Goal: Information Seeking & Learning: Learn about a topic

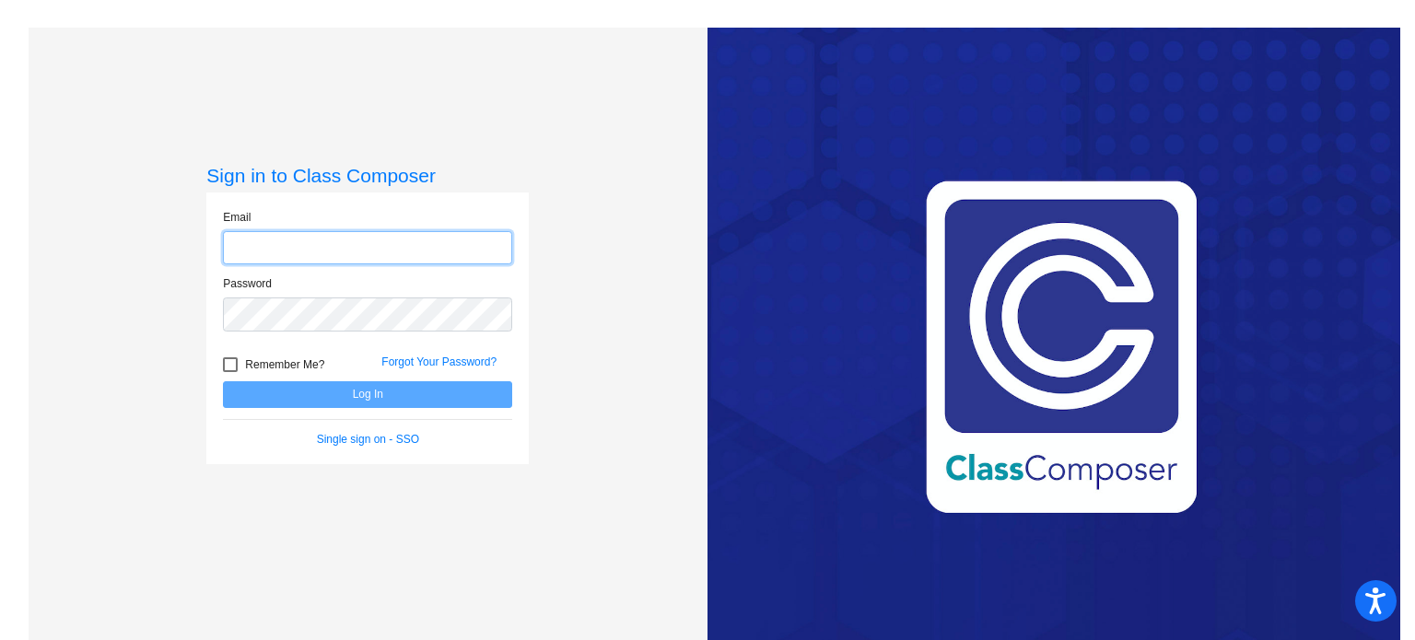
type input "[EMAIL_ADDRESS][DOMAIN_NAME]"
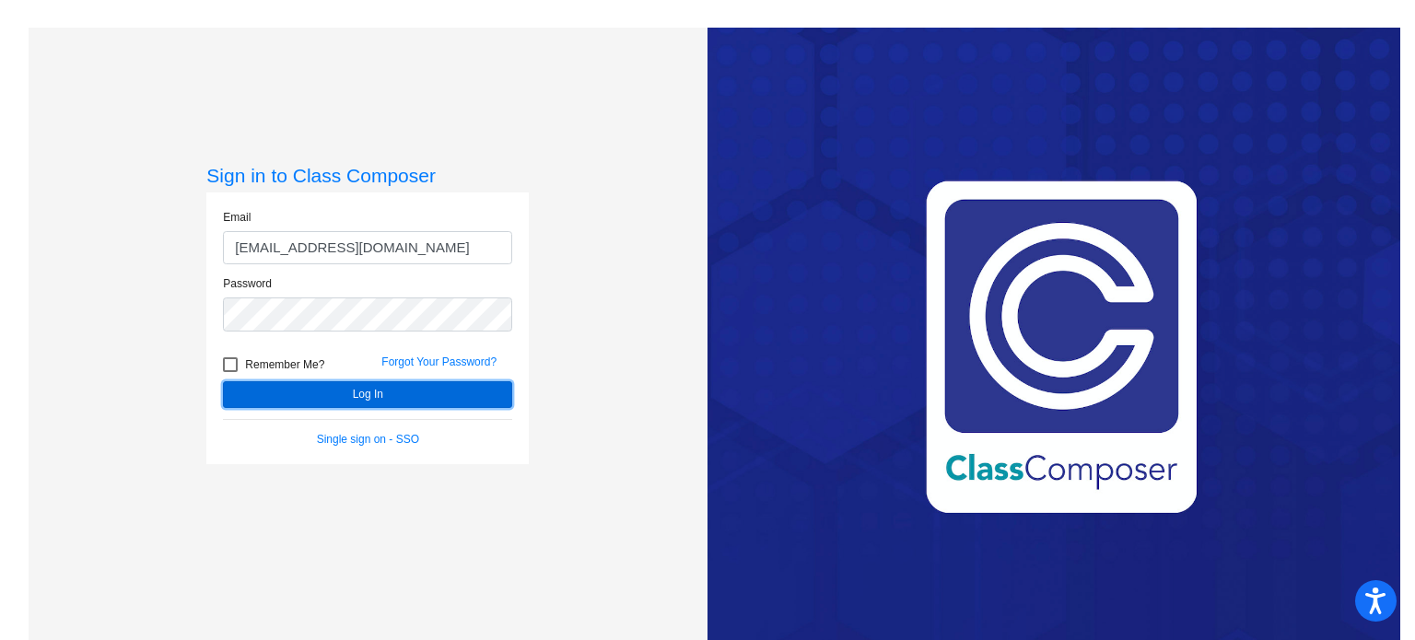
click at [339, 394] on button "Log In" at bounding box center [367, 394] width 289 height 27
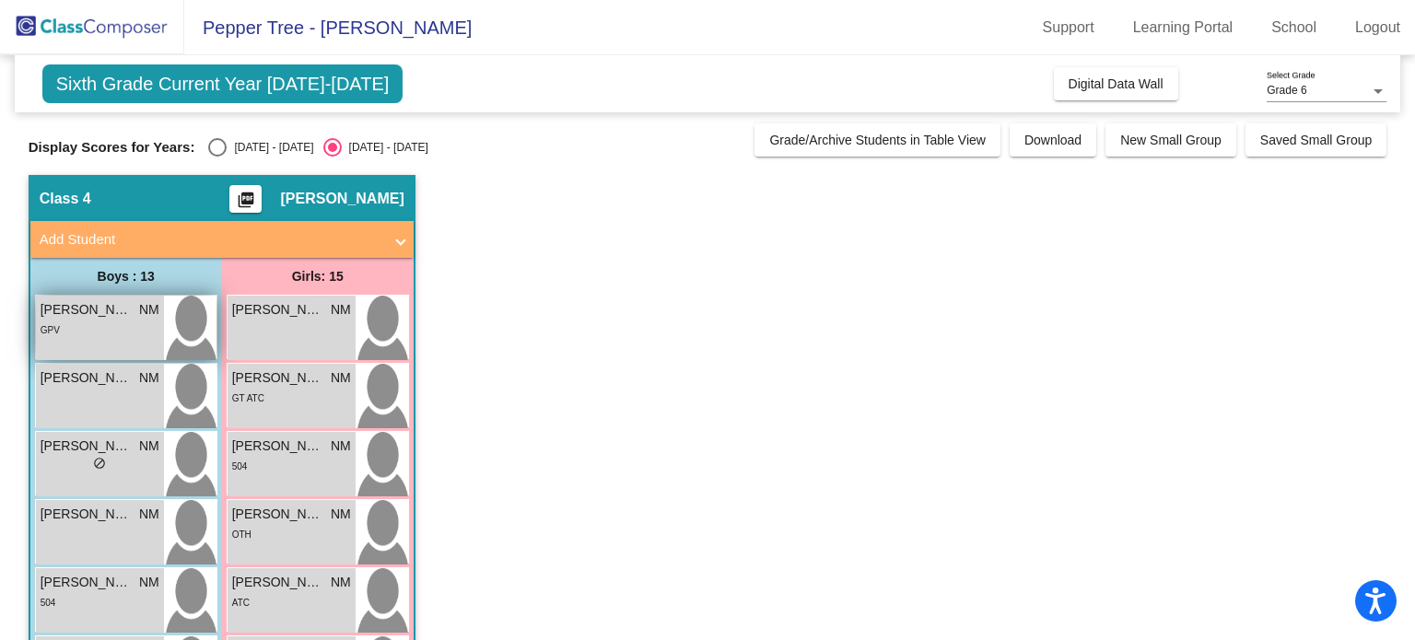
click at [138, 321] on div "GPV" at bounding box center [100, 329] width 119 height 19
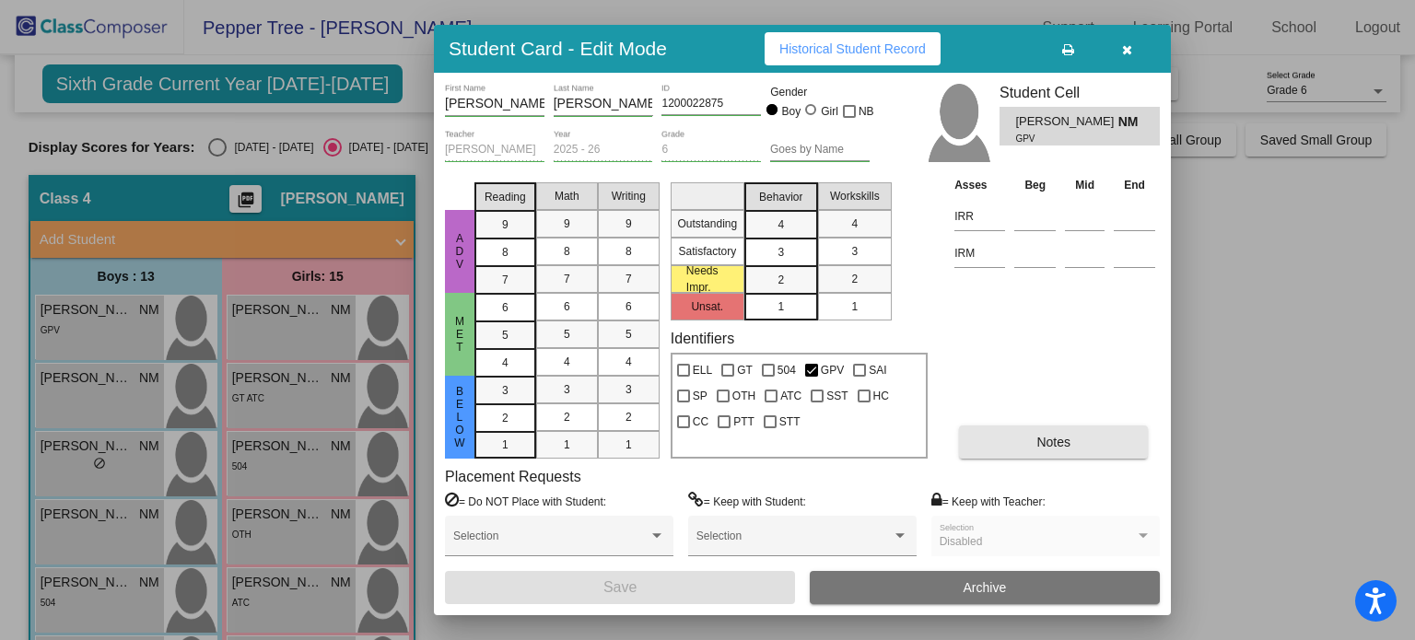
click at [1080, 438] on button "Notes" at bounding box center [1053, 442] width 189 height 33
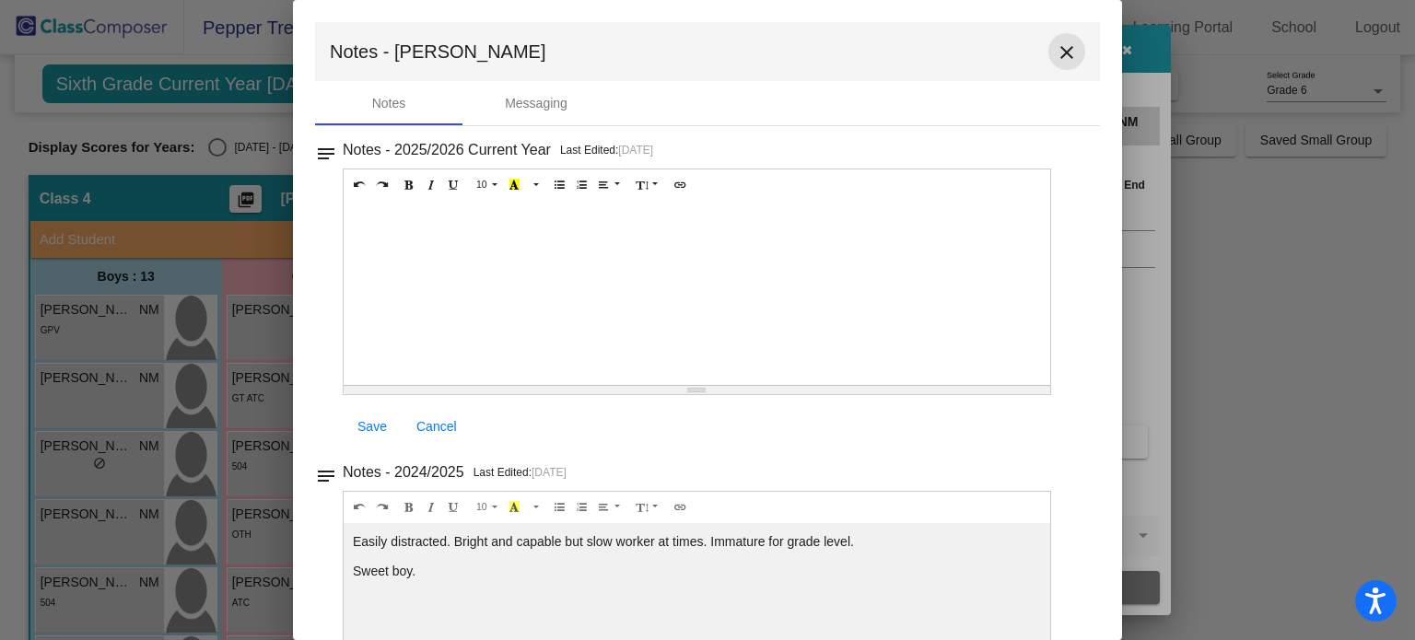
click at [1055, 51] on mat-icon "close" at bounding box center [1066, 52] width 22 height 22
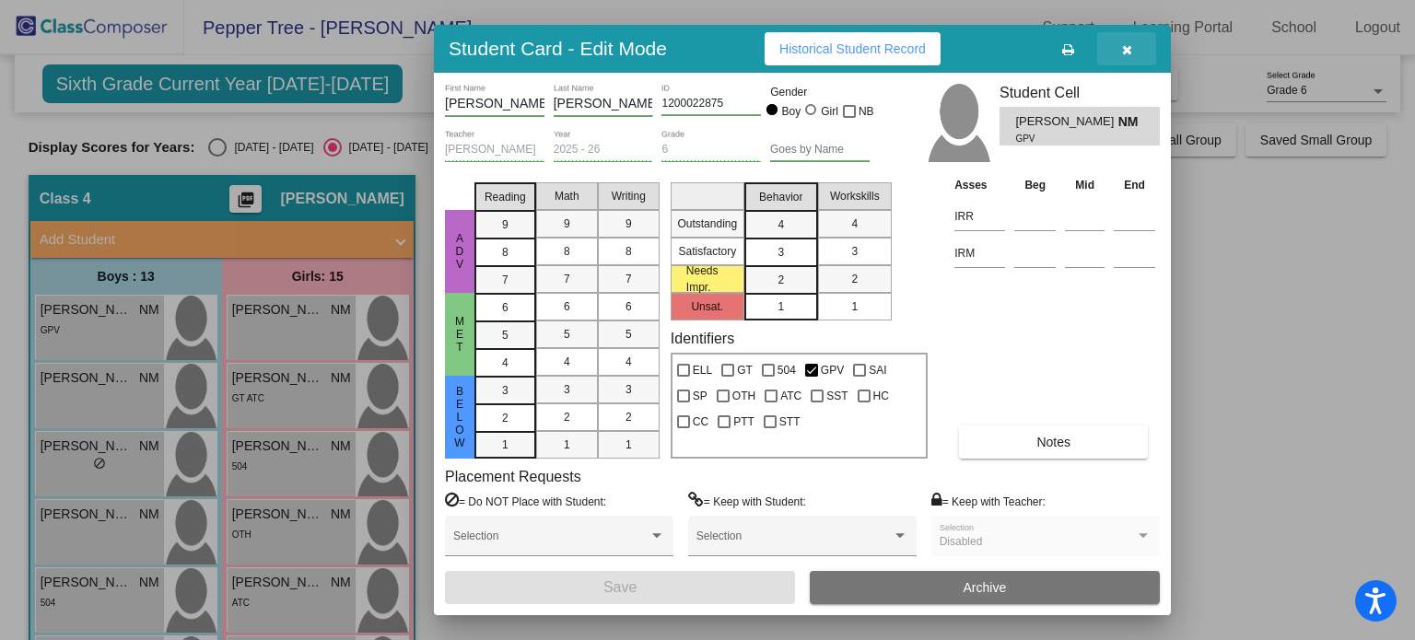
click at [1137, 50] on button "button" at bounding box center [1126, 48] width 59 height 33
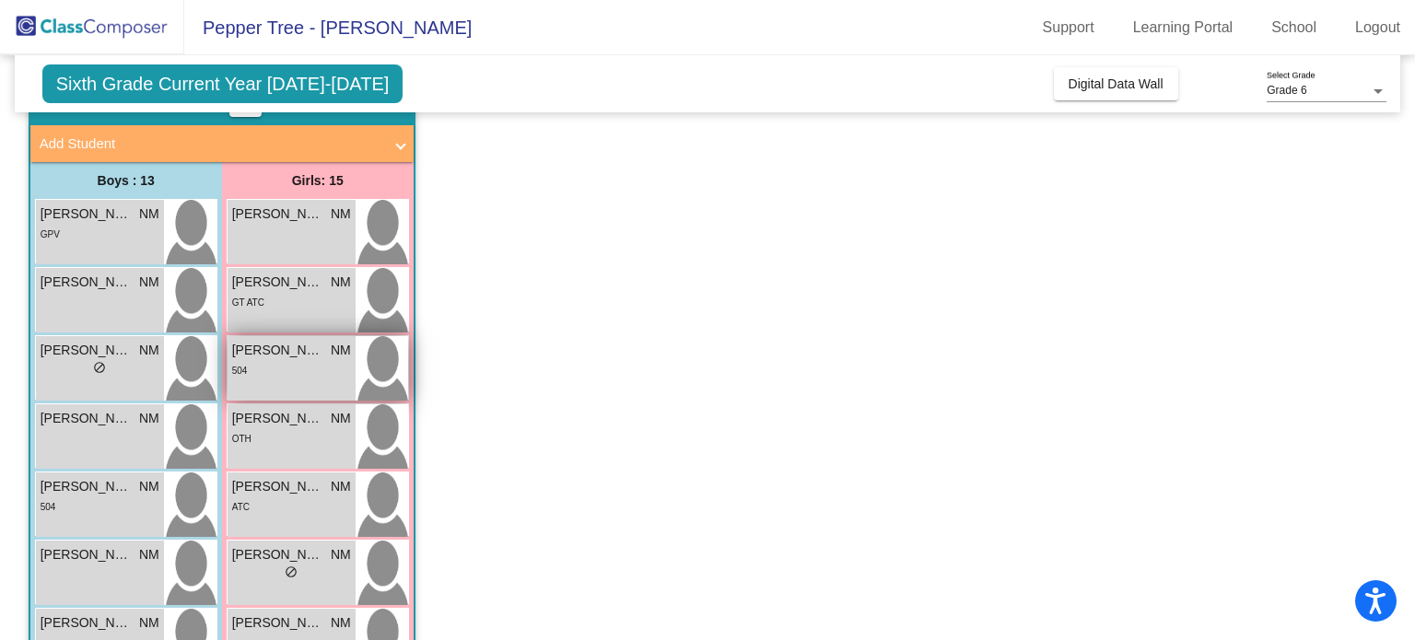
scroll to position [153, 0]
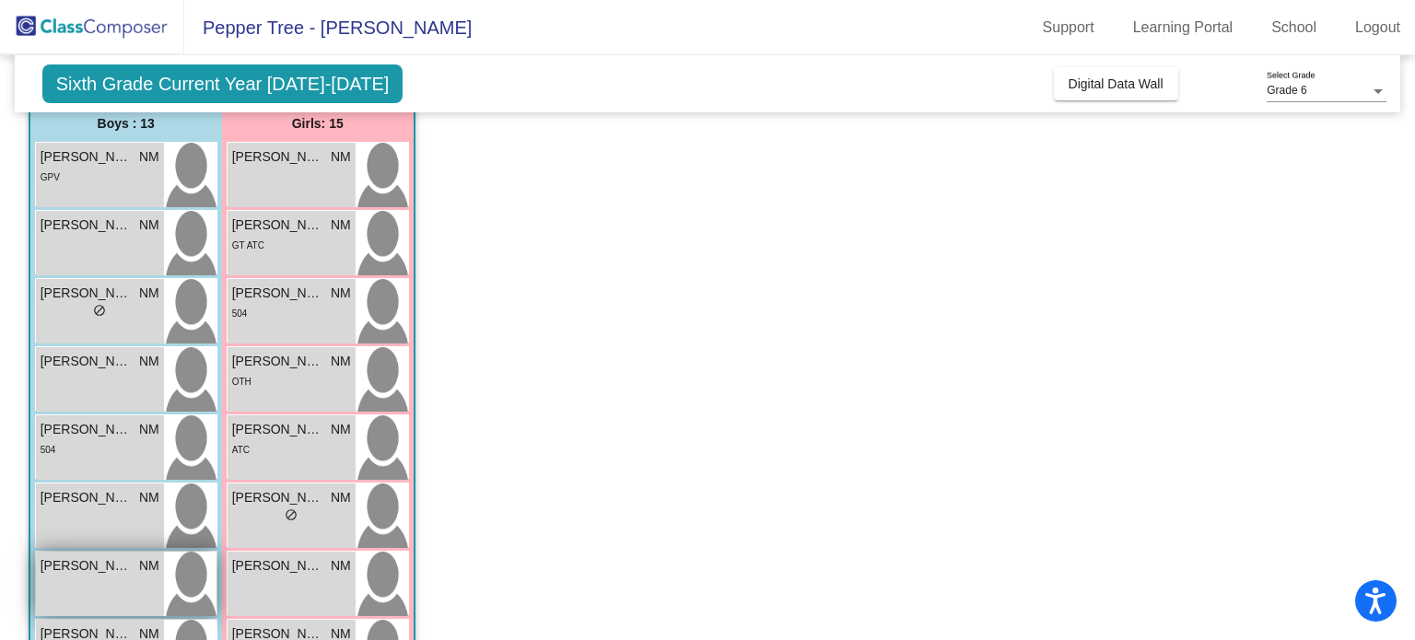
click at [104, 569] on span "[PERSON_NAME]" at bounding box center [87, 565] width 92 height 19
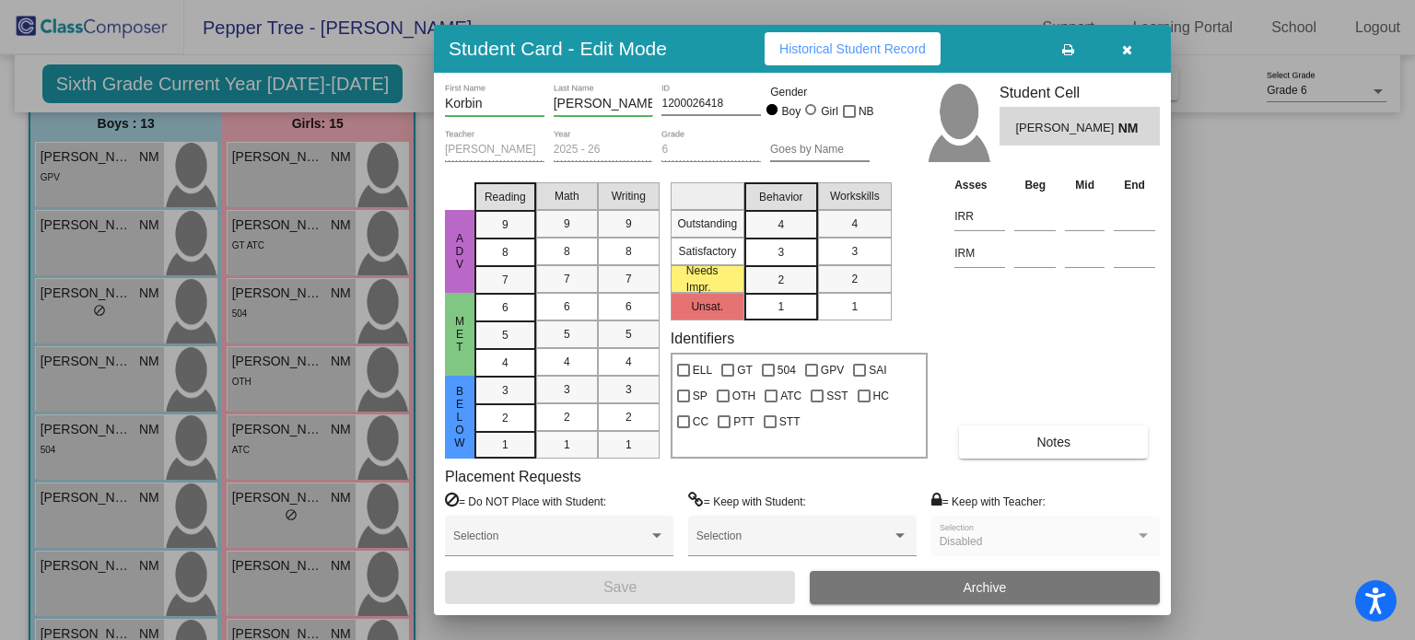
click at [1028, 442] on button "Notes" at bounding box center [1053, 442] width 189 height 33
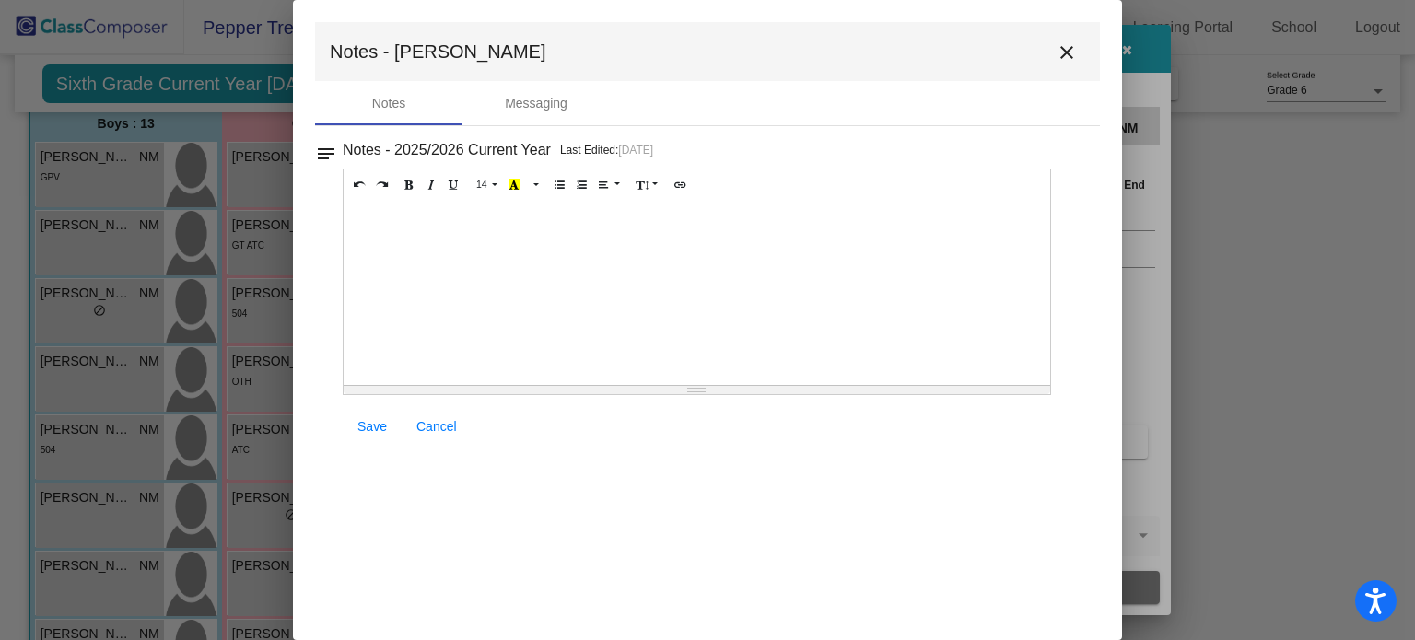
click at [1072, 48] on mat-icon "close" at bounding box center [1066, 52] width 22 height 22
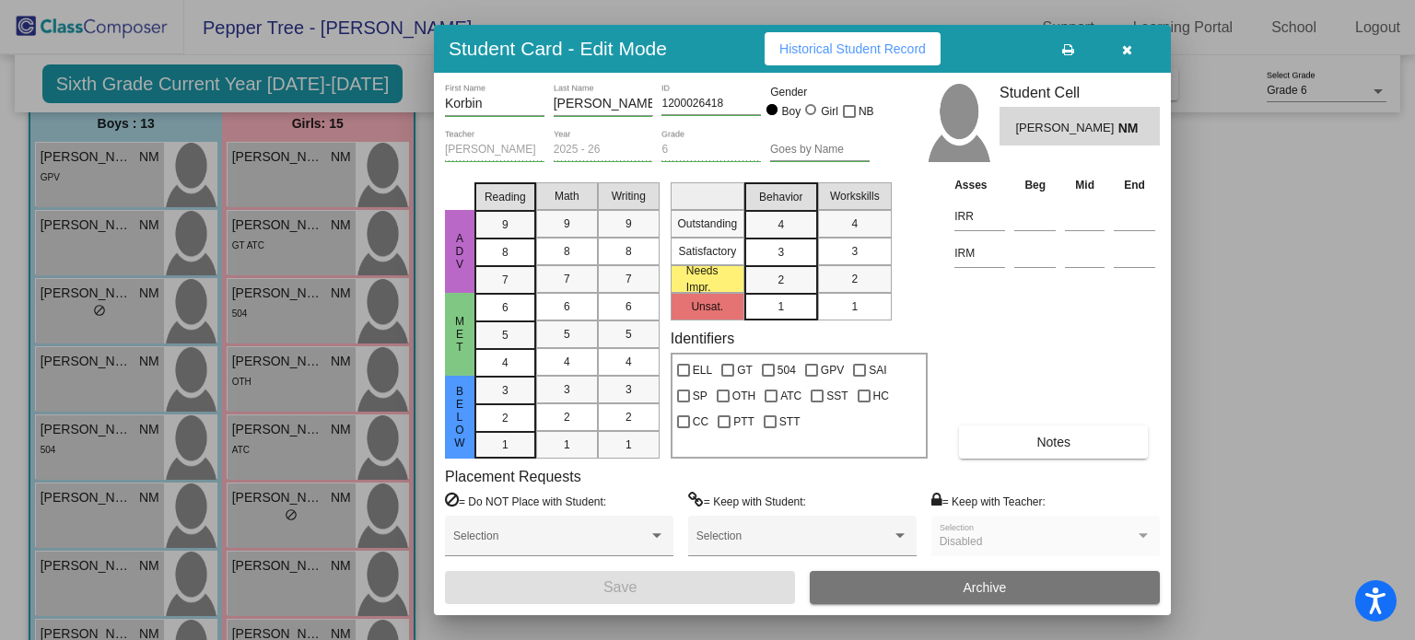
click at [1127, 44] on icon "button" at bounding box center [1127, 49] width 10 height 13
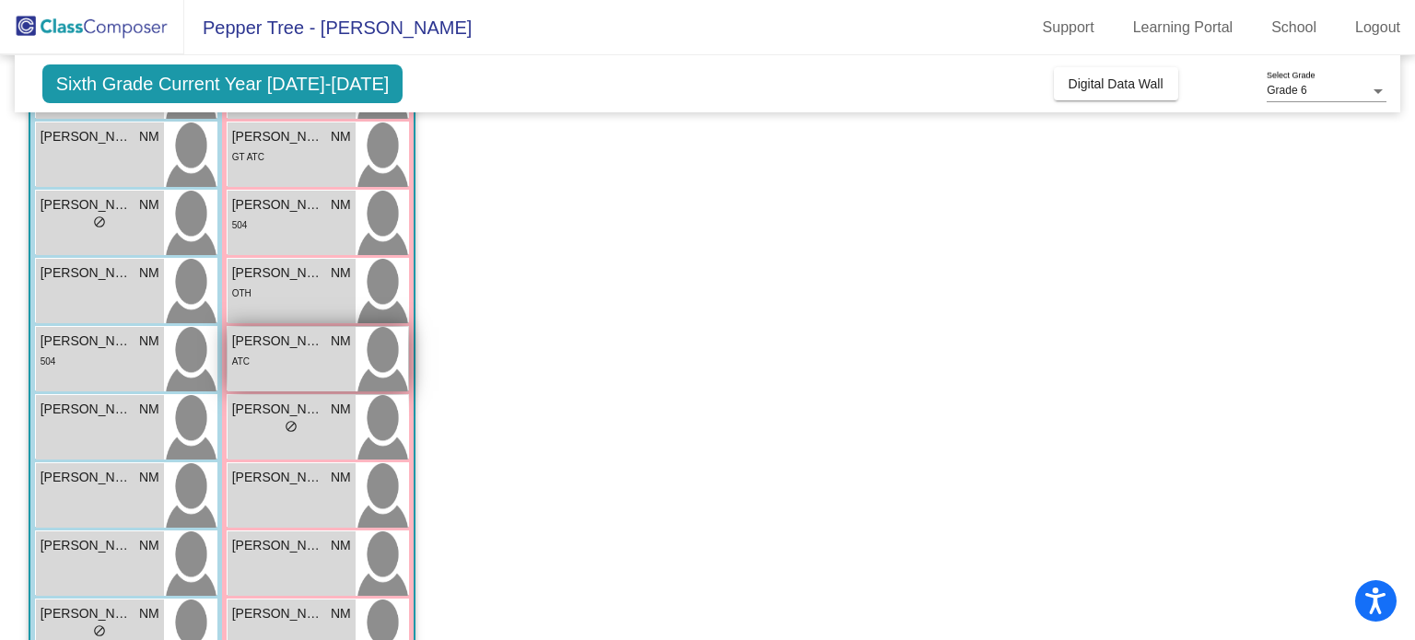
scroll to position [243, 0]
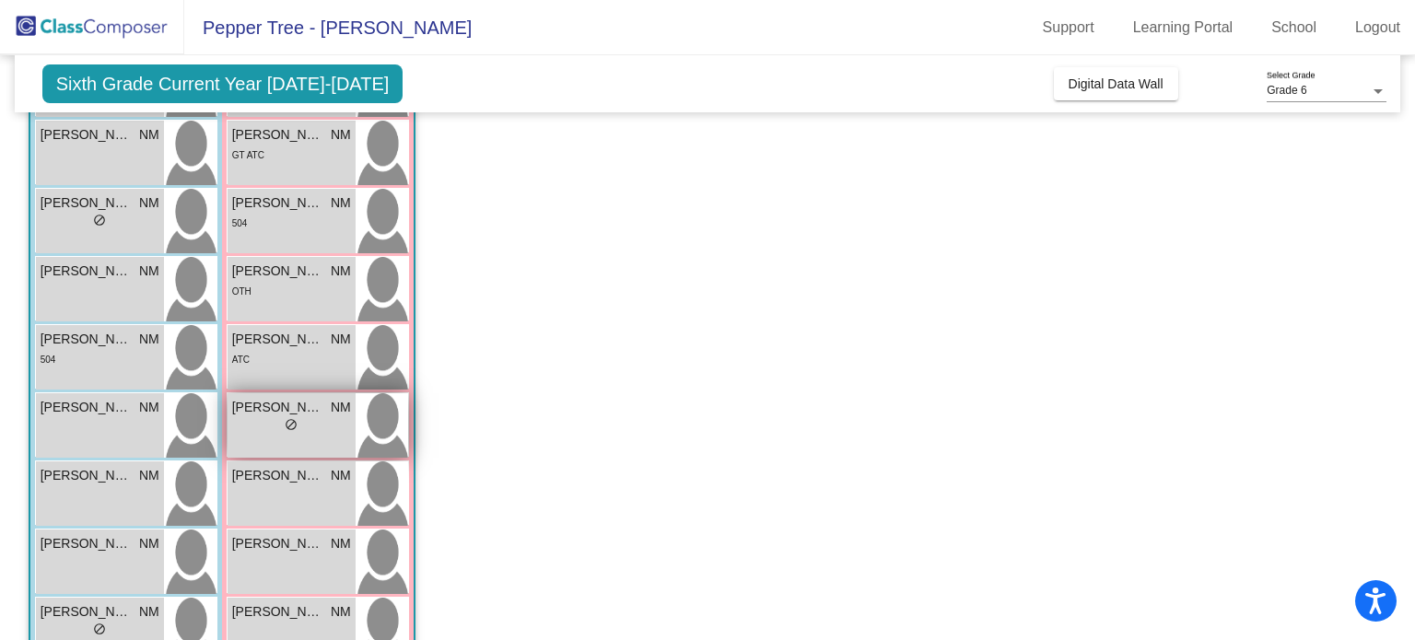
click at [313, 439] on div "[PERSON_NAME] NM lock do_not_disturb_alt" at bounding box center [291, 425] width 128 height 64
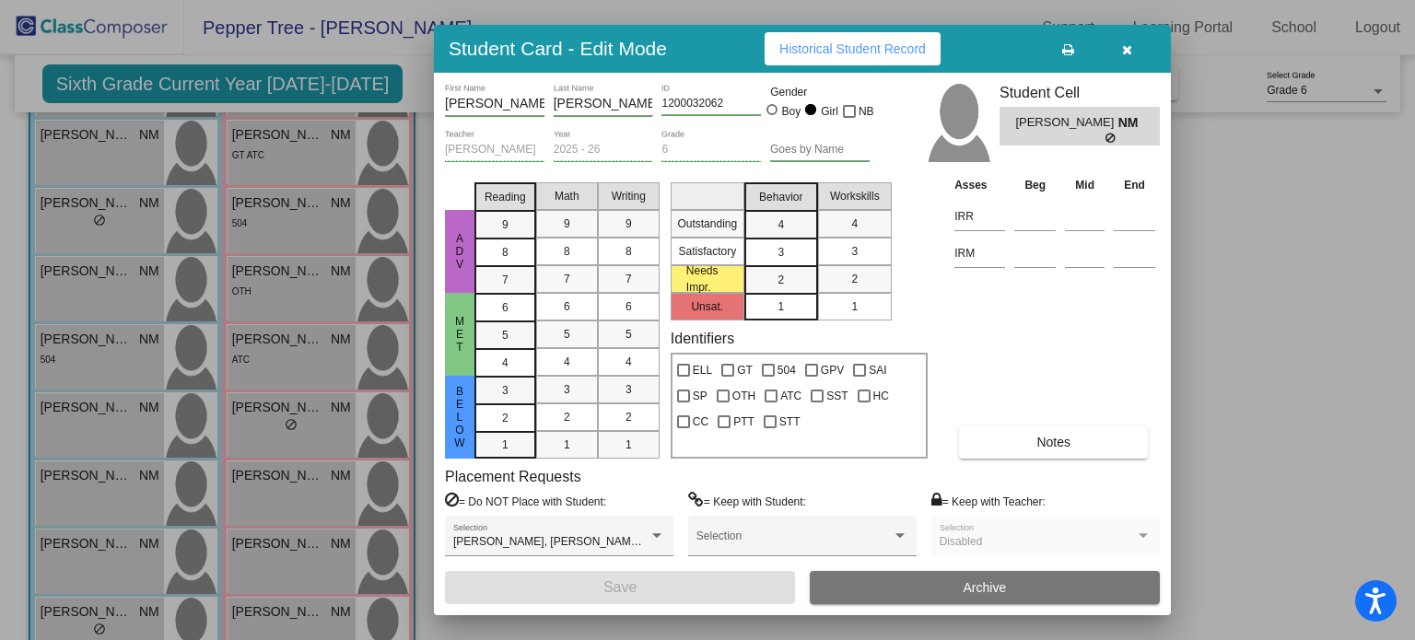
click at [1088, 453] on button "Notes" at bounding box center [1053, 442] width 189 height 33
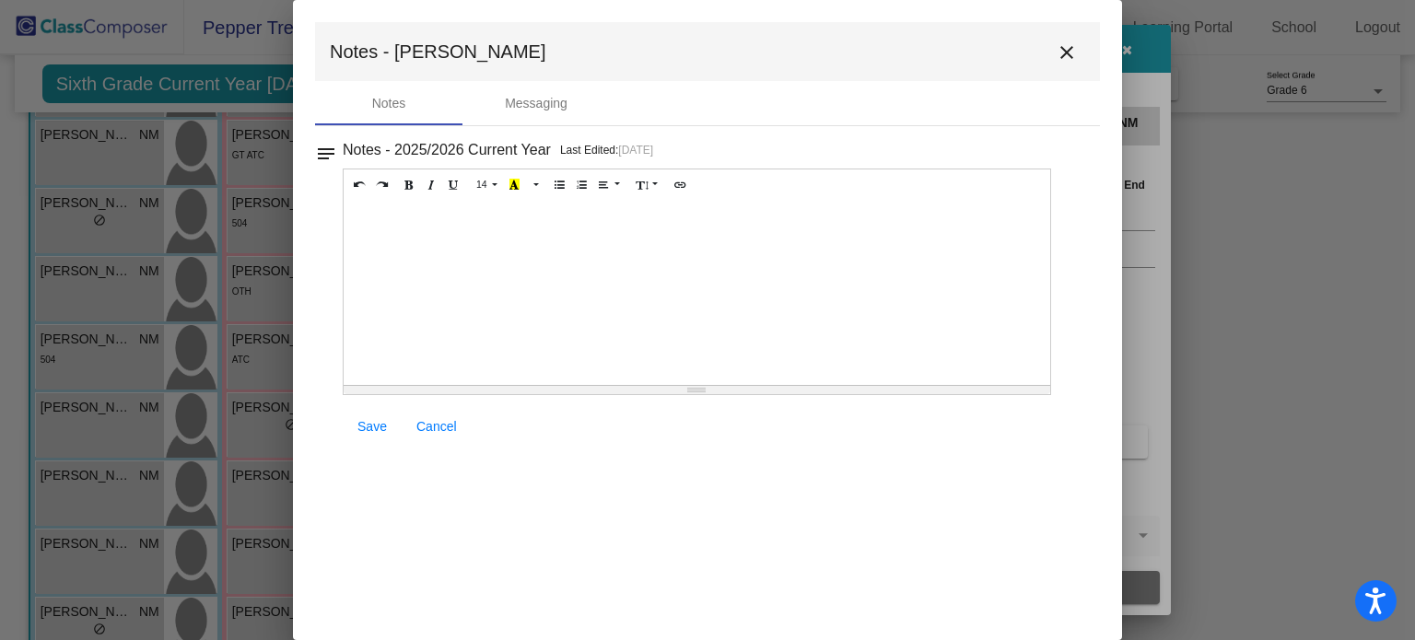
click at [1071, 51] on mat-icon "close" at bounding box center [1066, 52] width 22 height 22
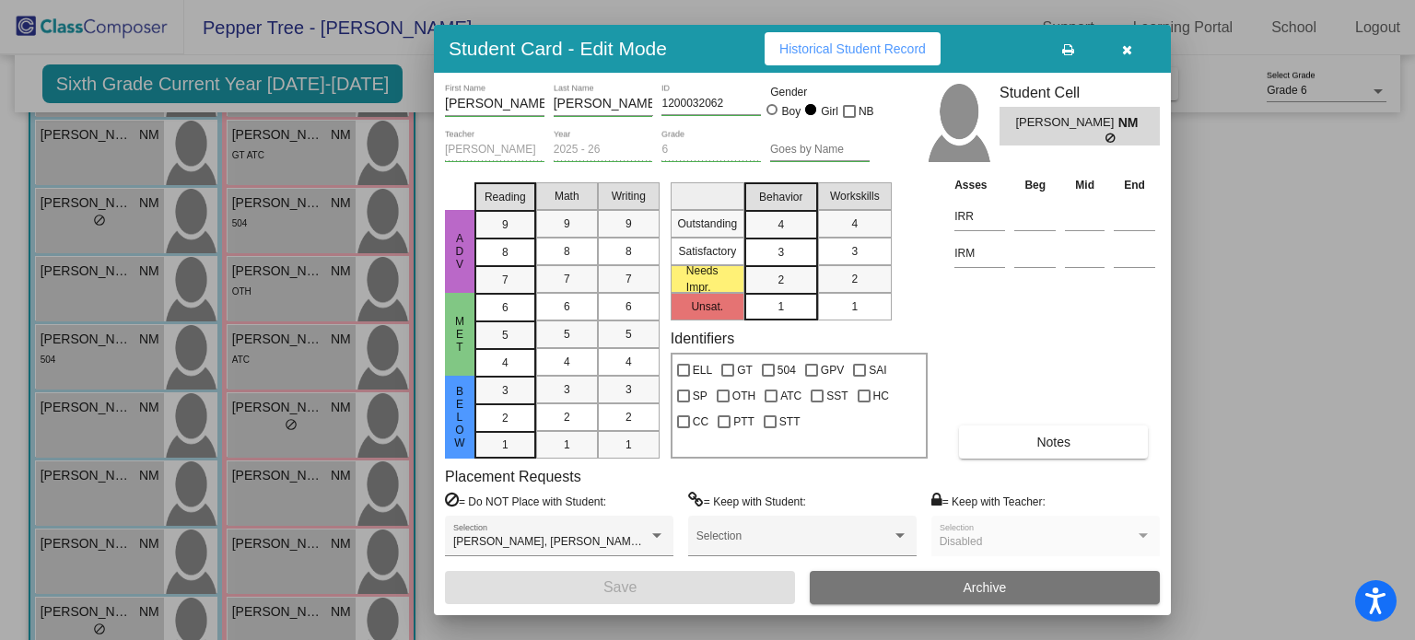
click at [114, 618] on div at bounding box center [707, 320] width 1415 height 640
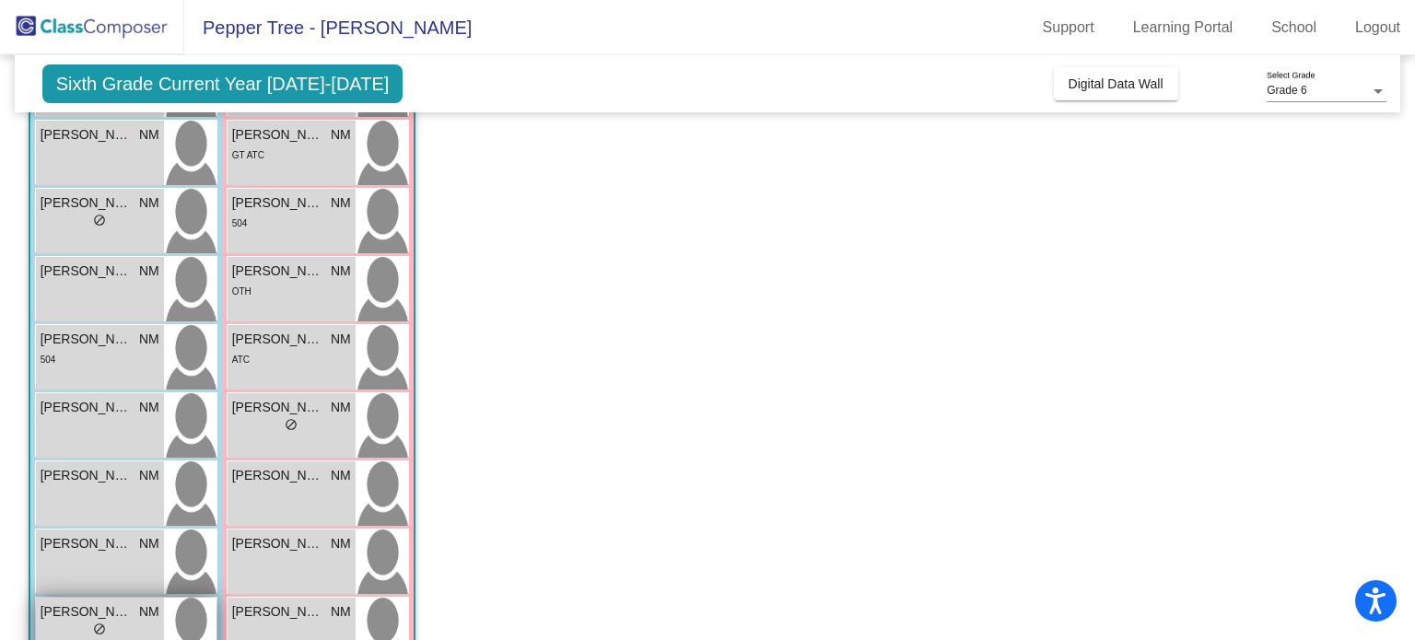
click at [114, 614] on span "[PERSON_NAME]" at bounding box center [87, 611] width 92 height 19
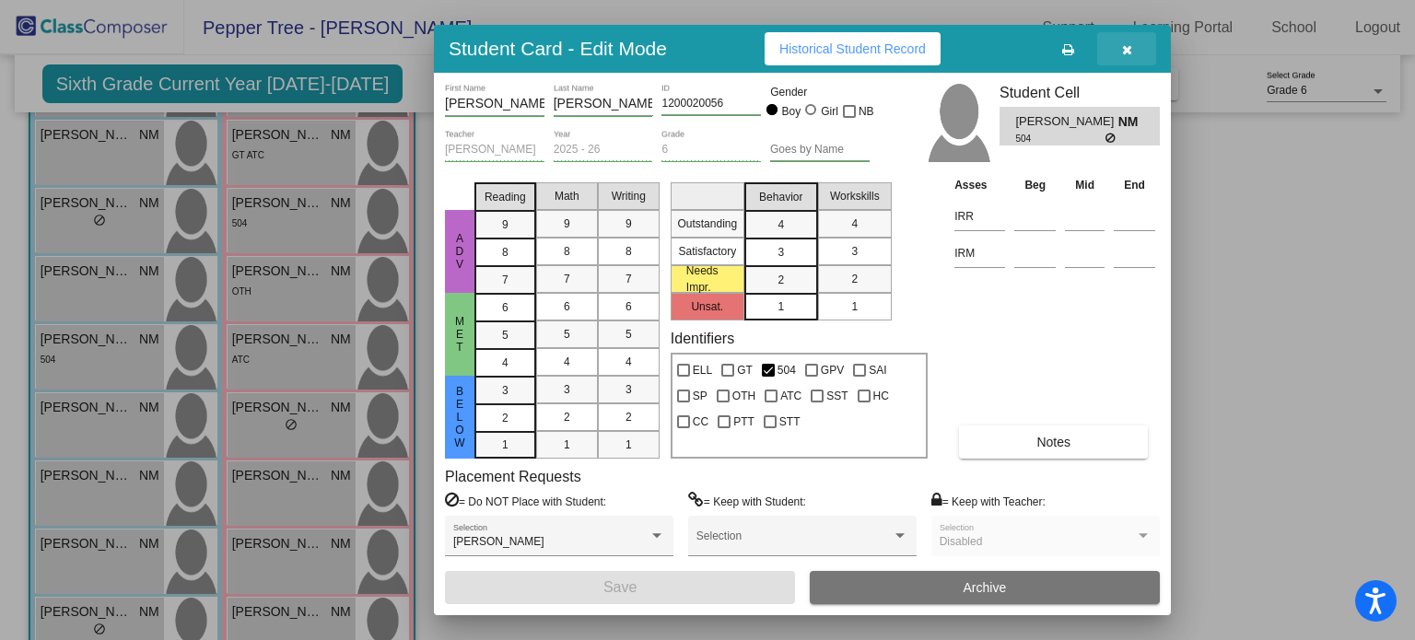
click at [1128, 47] on icon "button" at bounding box center [1127, 49] width 10 height 13
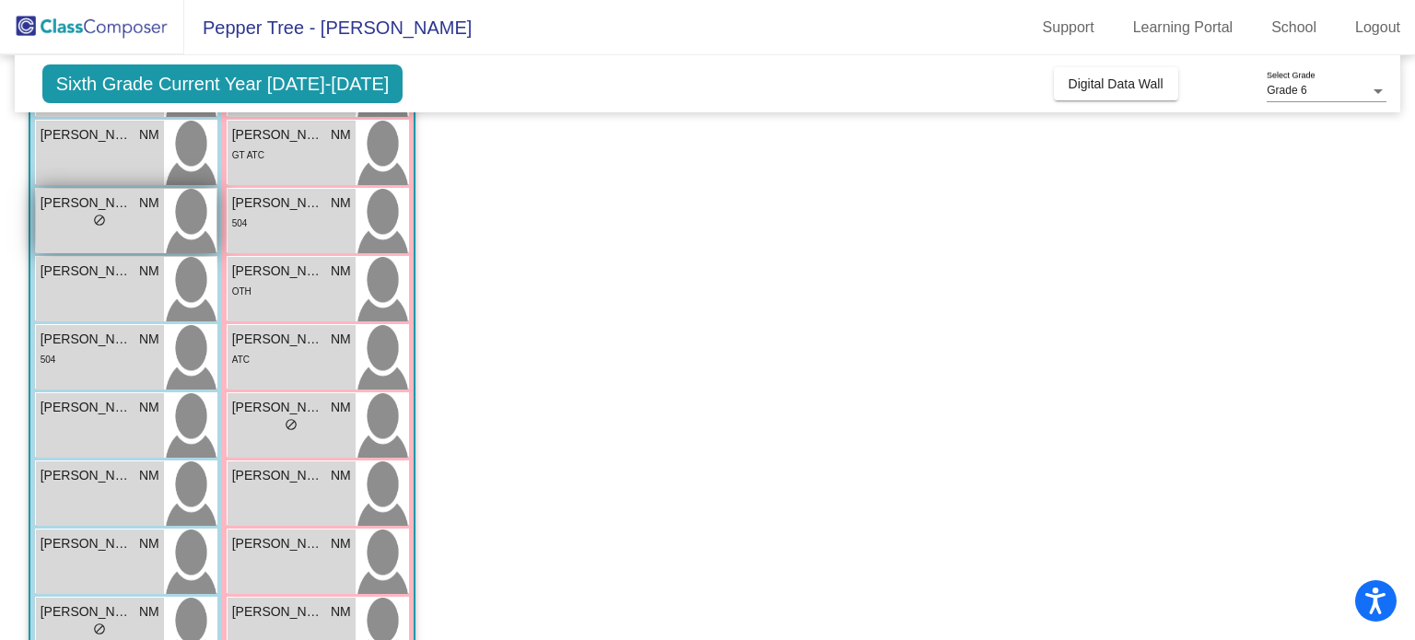
click at [97, 229] on div "lock do_not_disturb_alt" at bounding box center [99, 222] width 13 height 19
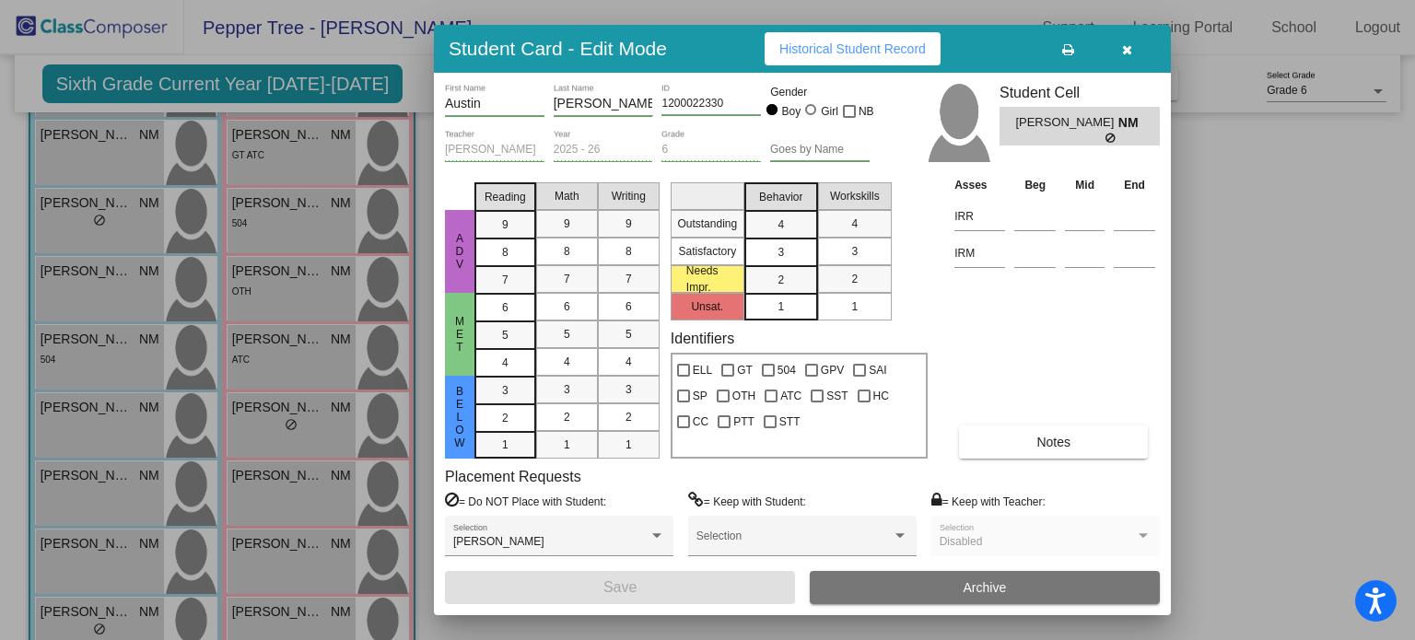
click at [1134, 49] on button "button" at bounding box center [1126, 48] width 59 height 33
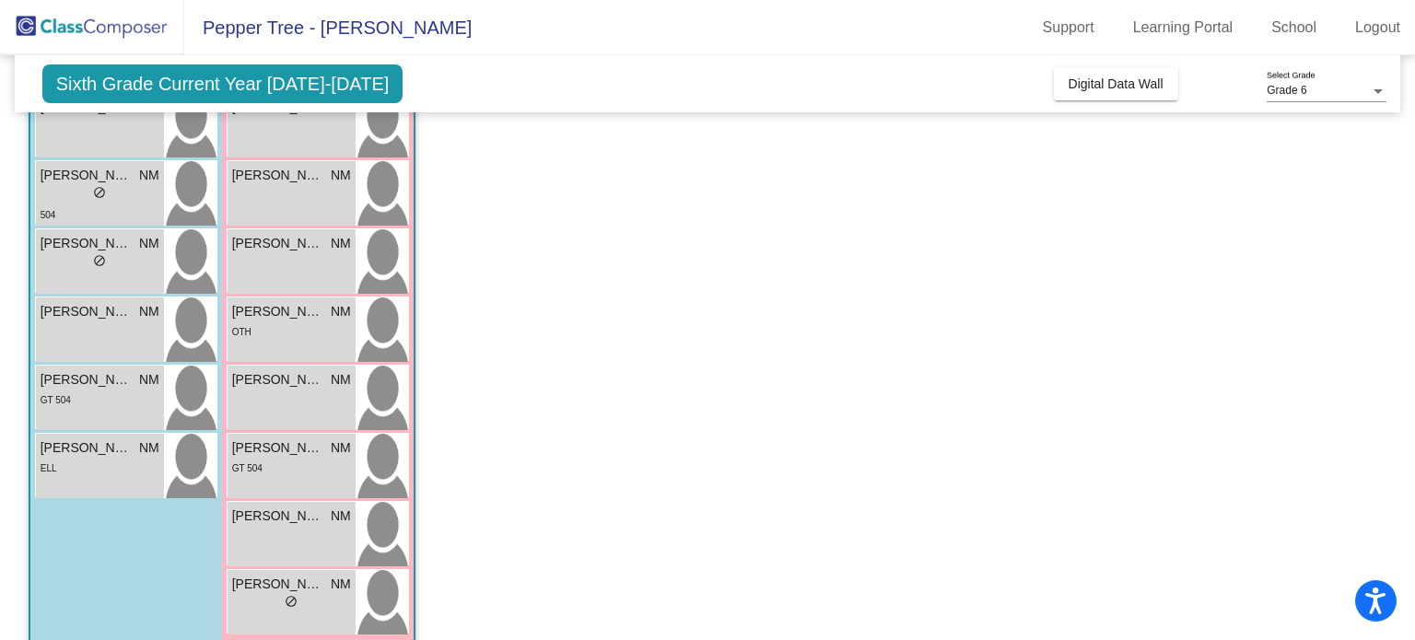
scroll to position [705, 0]
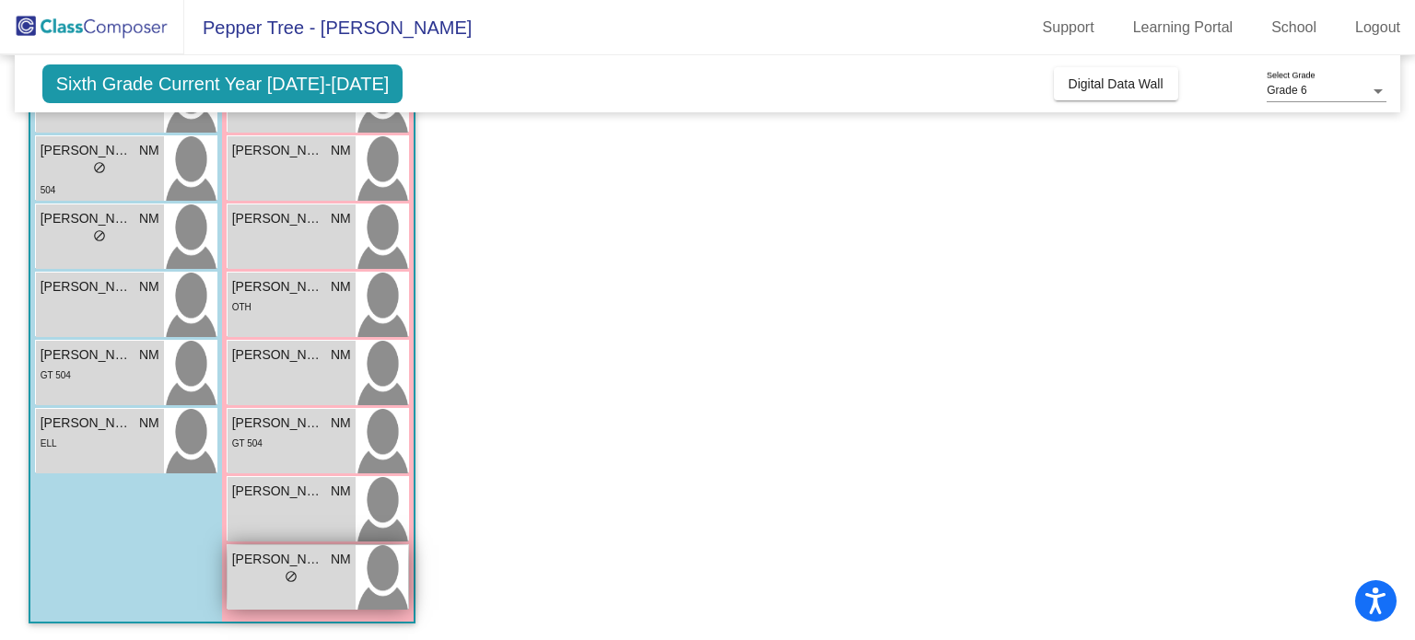
click at [288, 586] on div "lock do_not_disturb_alt" at bounding box center [291, 578] width 13 height 19
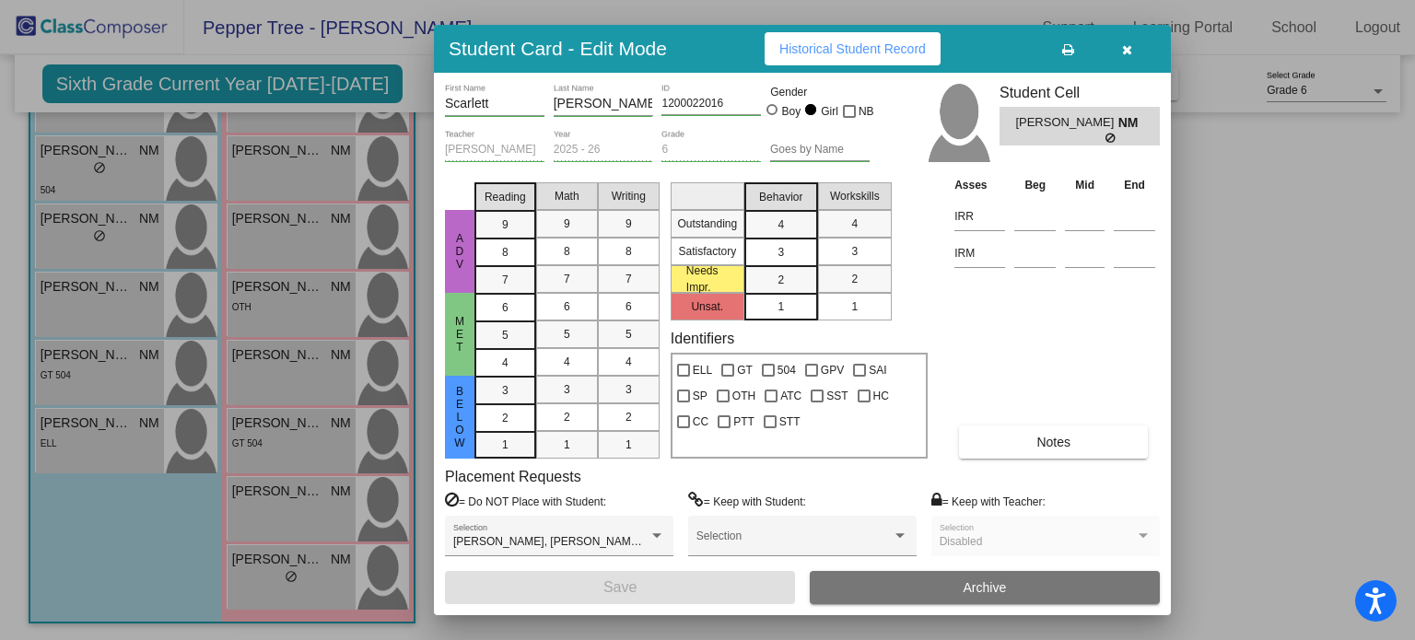
click at [1129, 47] on icon "button" at bounding box center [1127, 49] width 10 height 13
